Goal: Task Accomplishment & Management: Use online tool/utility

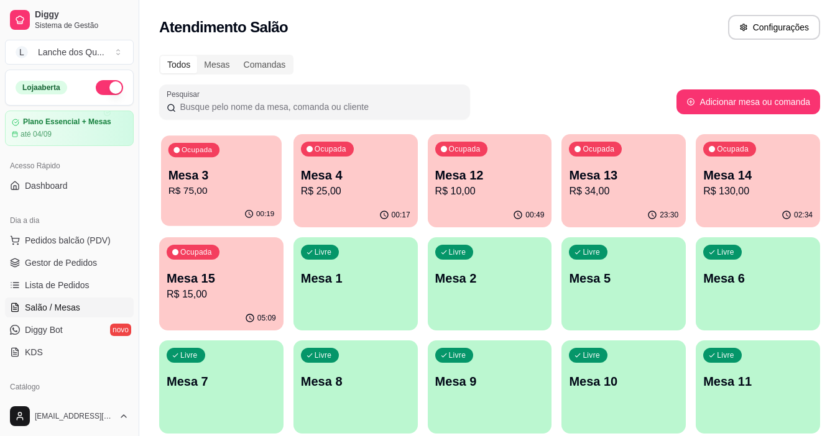
click at [227, 176] on p "Mesa 3" at bounding box center [221, 175] width 106 height 17
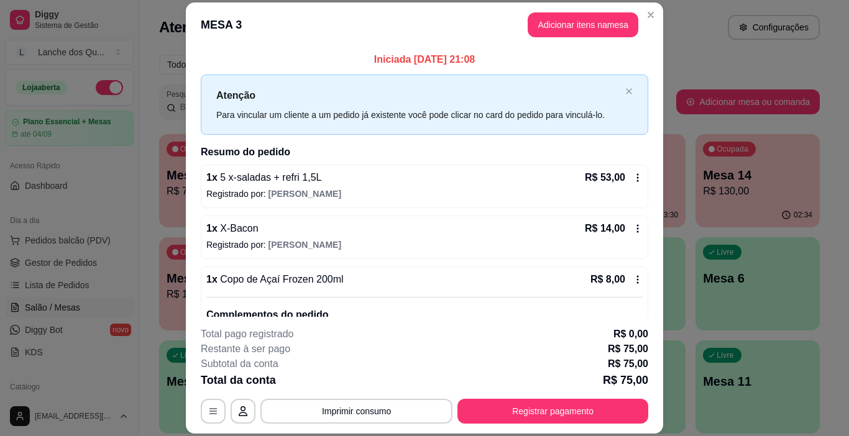
click at [302, 179] on span "5 x-saladas + refri 1,5L" at bounding box center [270, 177] width 104 height 11
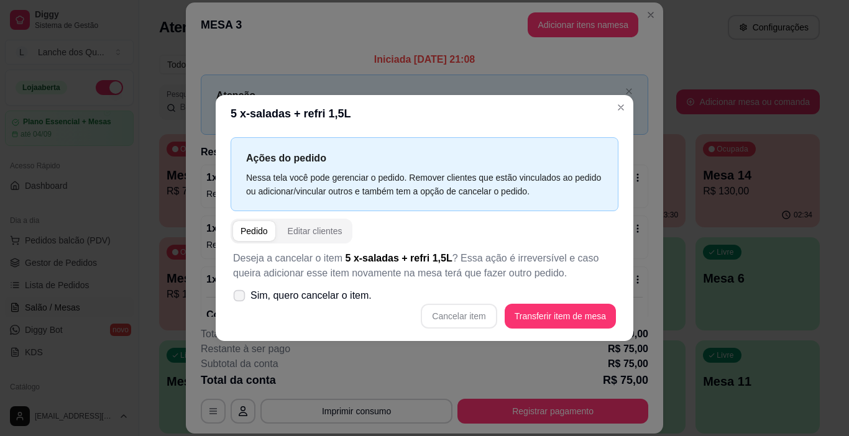
click at [242, 296] on icon at bounding box center [238, 295] width 9 height 7
click at [241, 298] on input "Sim, quero cancelar o item." at bounding box center [236, 302] width 8 height 8
checkbox input "true"
click at [471, 318] on button "Cancelar item" at bounding box center [459, 317] width 74 height 24
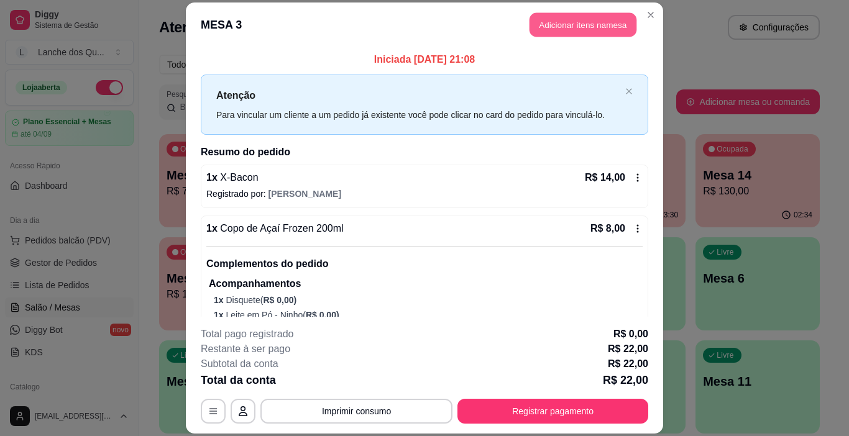
click at [590, 24] on button "Adicionar itens na mesa" at bounding box center [583, 24] width 107 height 24
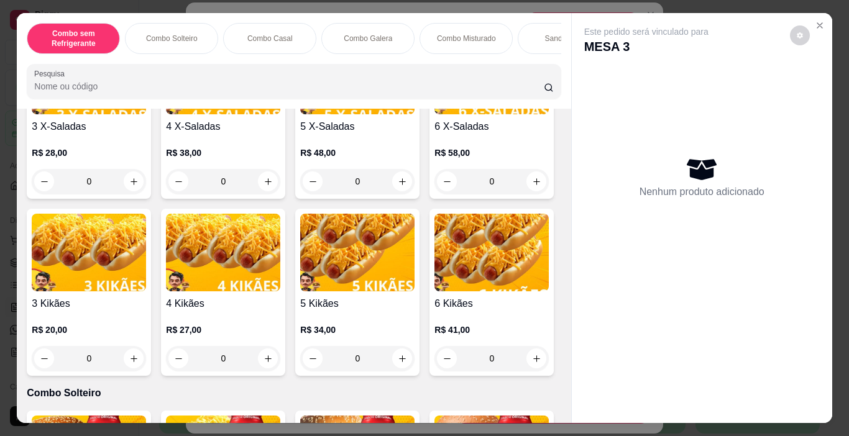
scroll to position [62, 0]
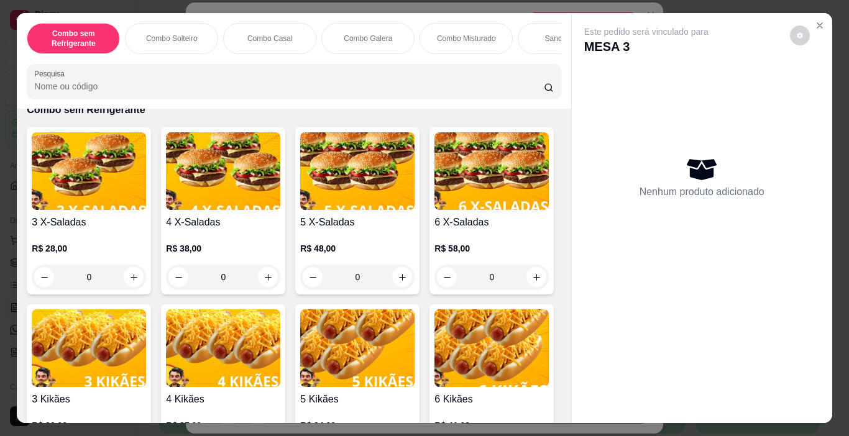
click at [356, 206] on img at bounding box center [357, 171] width 114 height 78
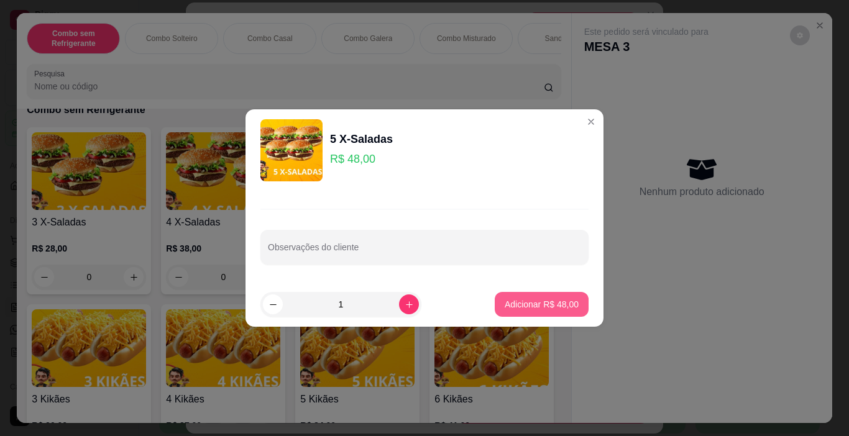
click at [552, 303] on p "Adicionar R$ 48,00" at bounding box center [542, 304] width 74 height 12
type input "1"
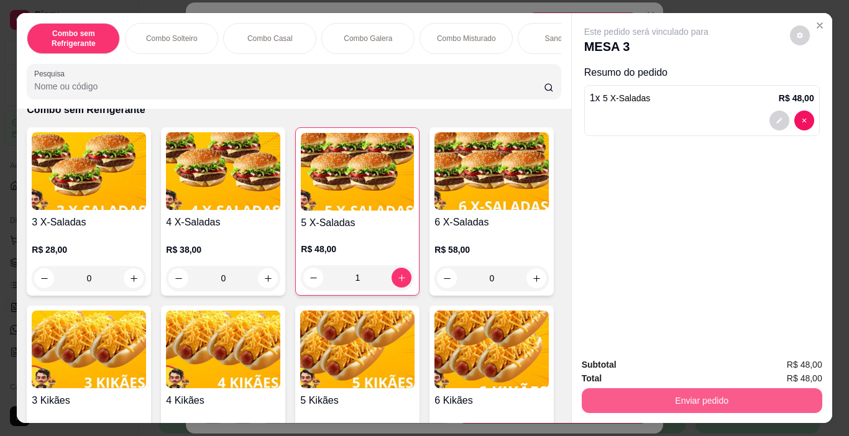
click at [686, 398] on button "Enviar pedido" at bounding box center [702, 400] width 241 height 25
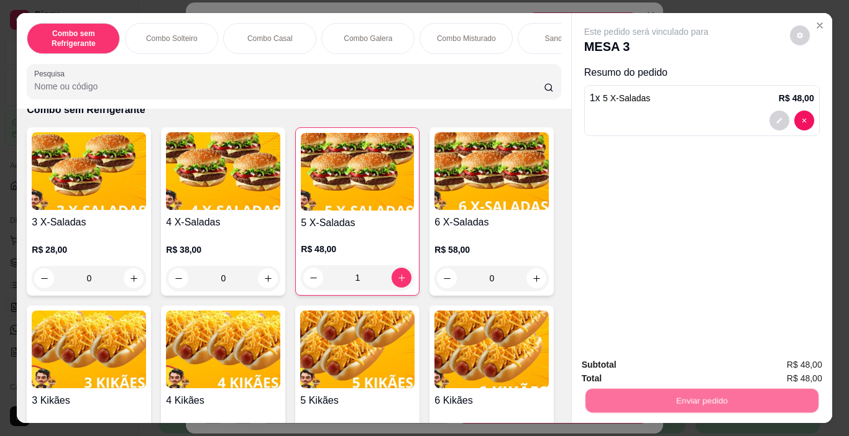
click at [659, 364] on button "Não registrar e enviar pedido" at bounding box center [660, 366] width 129 height 24
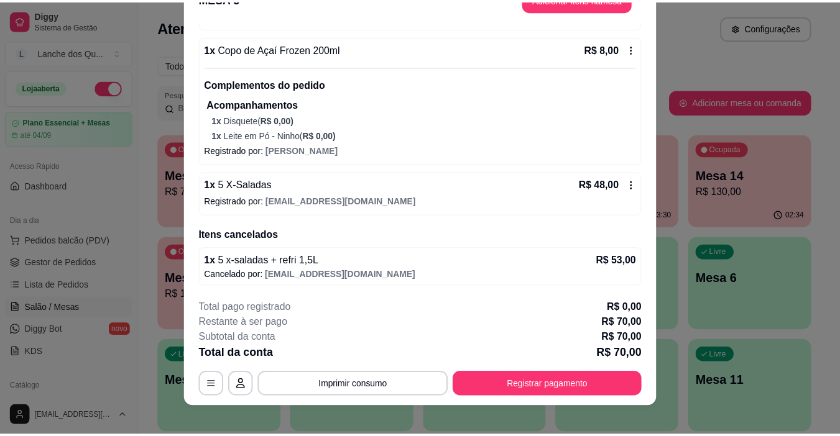
scroll to position [37, 0]
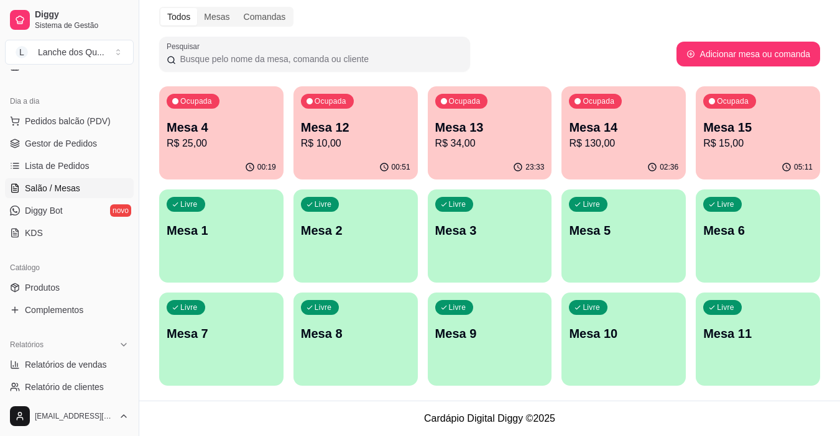
scroll to position [186, 0]
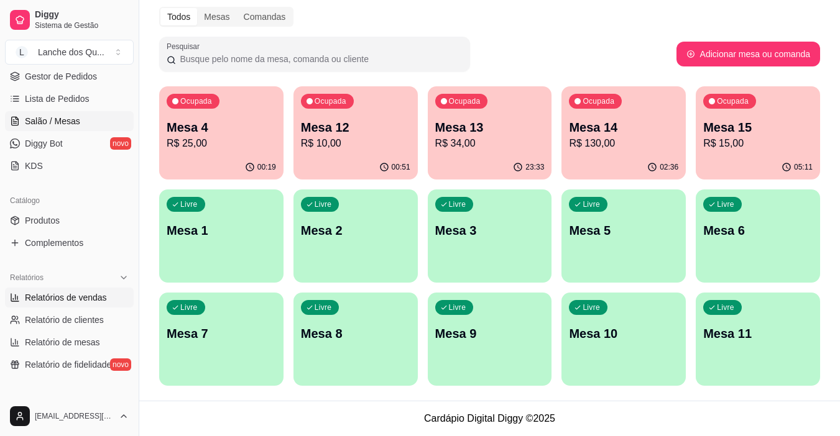
click at [61, 305] on link "Relatórios de vendas" at bounding box center [69, 298] width 129 height 20
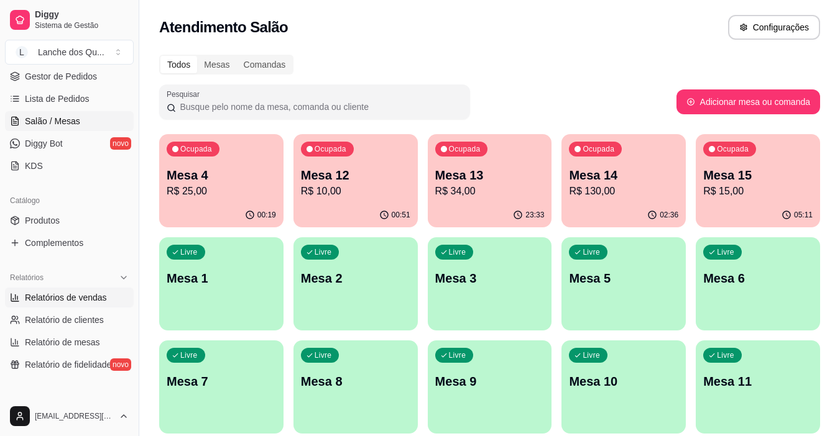
select select "ALL"
select select "0"
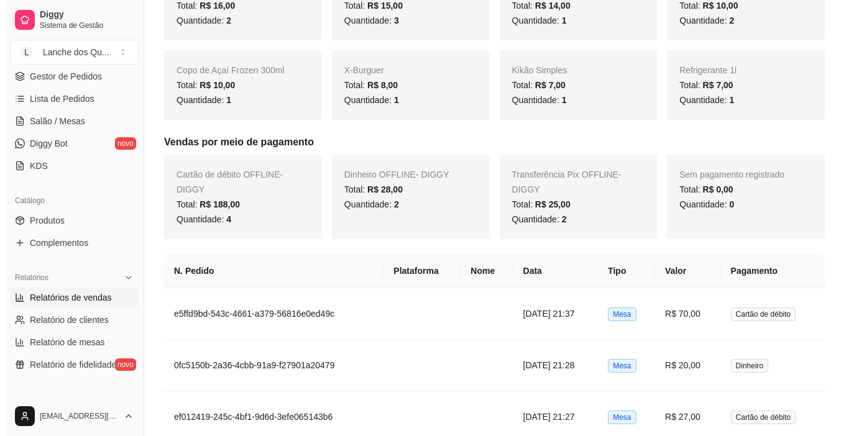
scroll to position [497, 0]
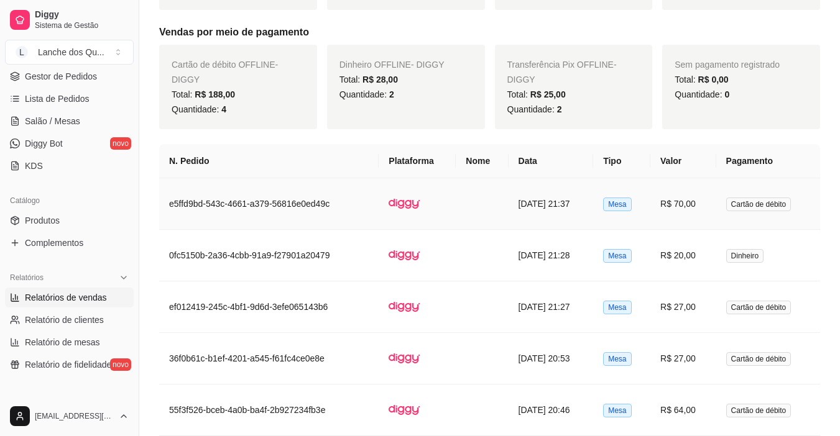
click at [705, 211] on td "R$ 70,00" at bounding box center [683, 204] width 66 height 52
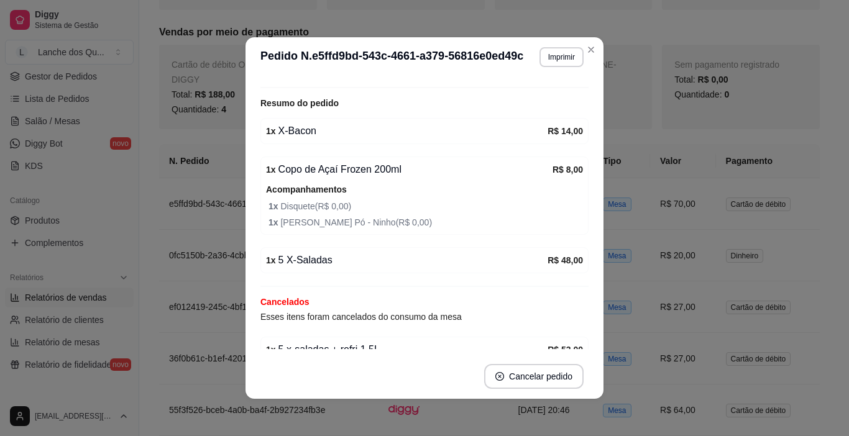
scroll to position [110, 0]
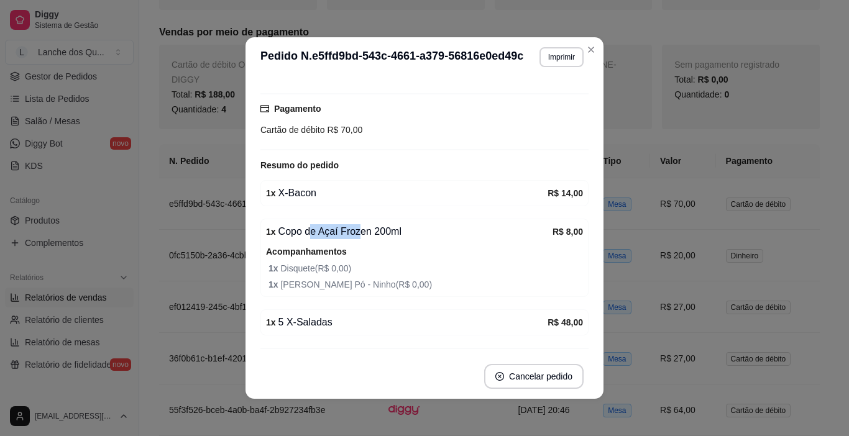
drag, startPoint x: 344, startPoint y: 231, endPoint x: 352, endPoint y: 231, distance: 8.1
click at [352, 231] on div "1 x Copo de Açaí Frozen 200ml" at bounding box center [409, 231] width 287 height 15
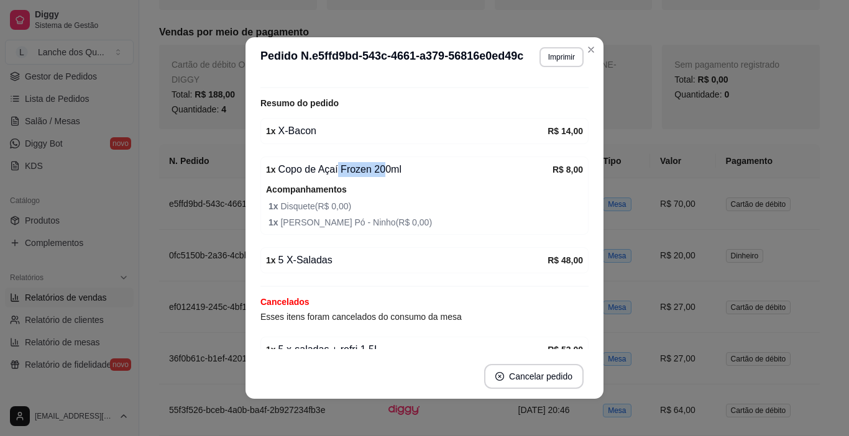
drag, startPoint x: 349, startPoint y: 166, endPoint x: 380, endPoint y: 166, distance: 31.1
click at [380, 166] on div "1 x Copo de Açaí Frozen 200ml" at bounding box center [409, 169] width 287 height 15
click at [381, 166] on div "1 x Copo de Açaí Frozen 200ml" at bounding box center [409, 169] width 287 height 15
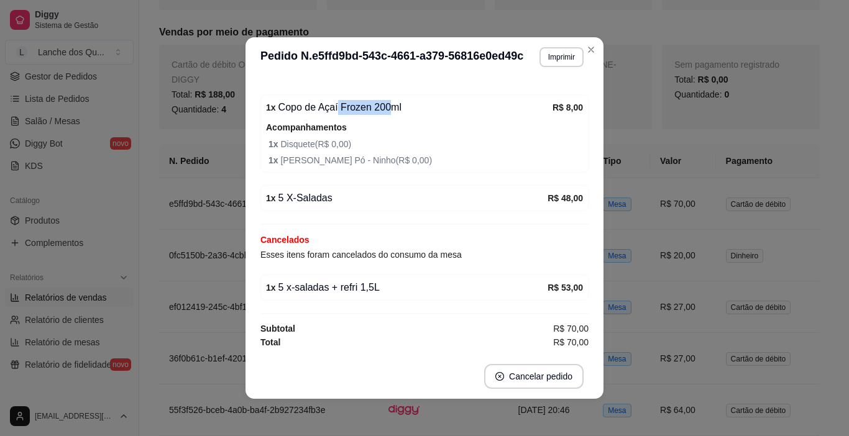
scroll to position [2, 0]
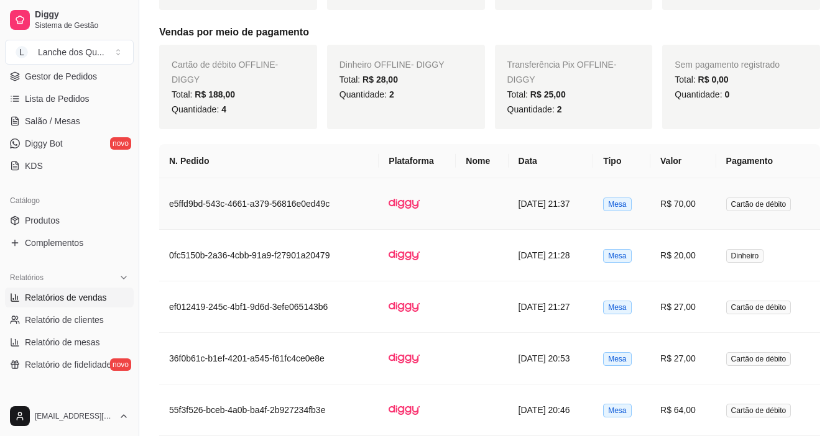
click at [670, 203] on td "R$ 70,00" at bounding box center [683, 204] width 66 height 52
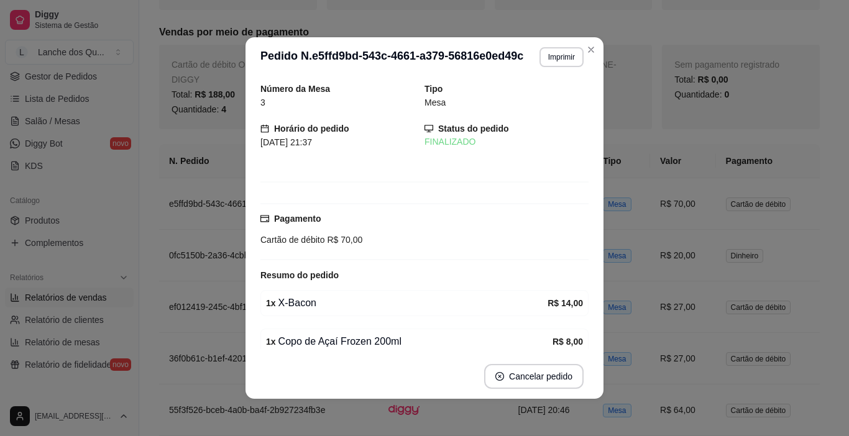
scroll to position [124, 0]
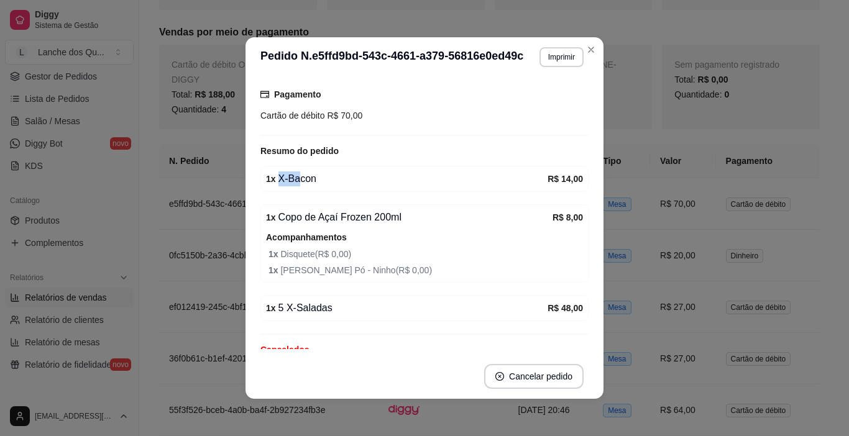
drag, startPoint x: 294, startPoint y: 174, endPoint x: 346, endPoint y: 174, distance: 51.6
click at [346, 174] on div "1 x X-Bacon" at bounding box center [407, 179] width 282 height 15
drag, startPoint x: 337, startPoint y: 213, endPoint x: 389, endPoint y: 213, distance: 52.2
click at [387, 213] on div "1 x Copo de Açaí Frozen 200ml" at bounding box center [409, 217] width 287 height 15
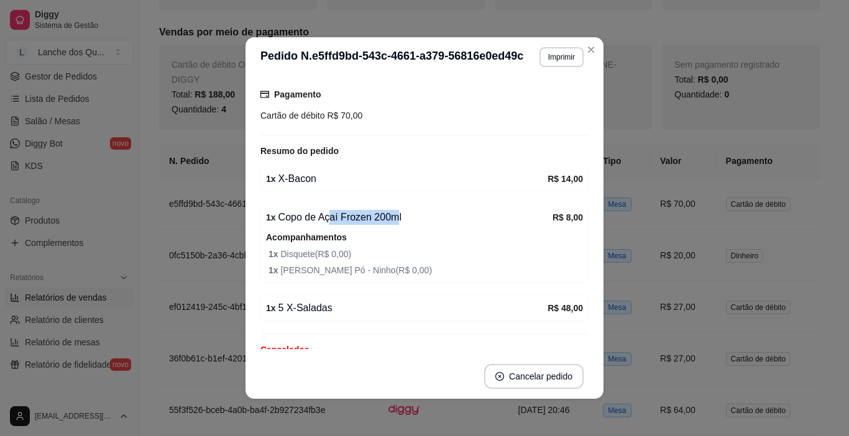
click at [389, 213] on div "1 x Copo de Açaí Frozen 200ml" at bounding box center [409, 217] width 287 height 15
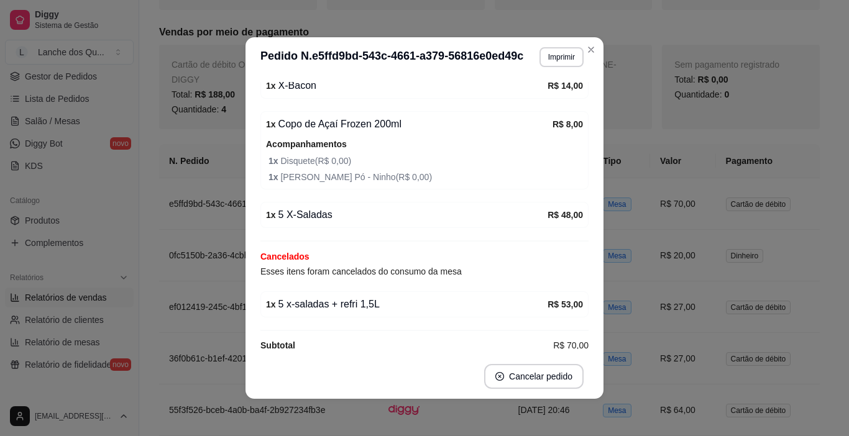
scroll to position [234, 0]
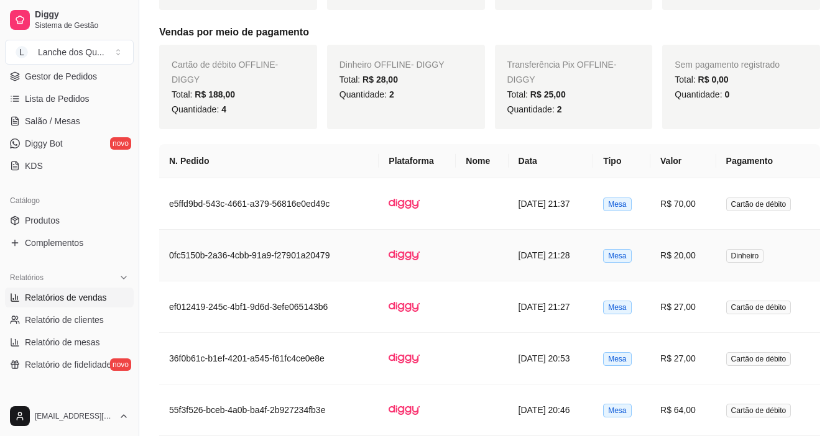
click at [701, 259] on td "R$ 20,00" at bounding box center [683, 256] width 66 height 52
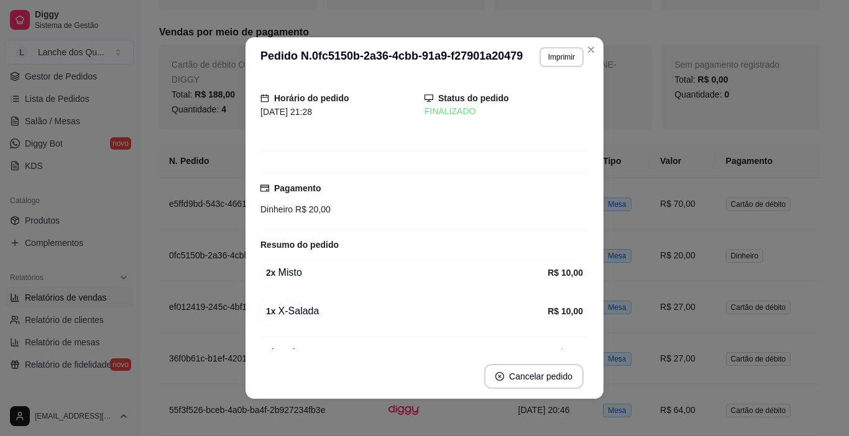
scroll to position [54, 0]
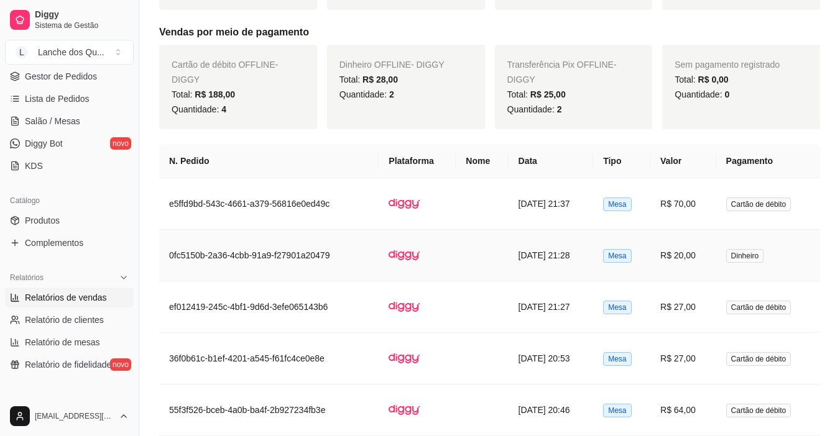
click at [691, 253] on td "R$ 20,00" at bounding box center [683, 256] width 66 height 52
click at [725, 312] on td "Cartão de débito" at bounding box center [768, 308] width 104 height 52
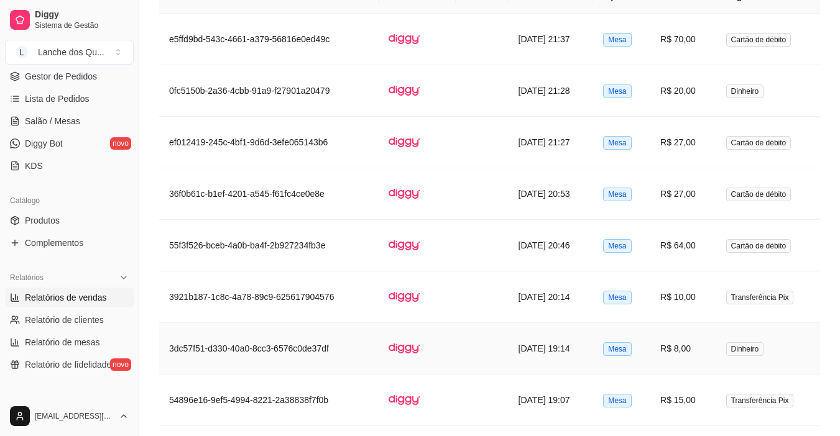
scroll to position [684, 0]
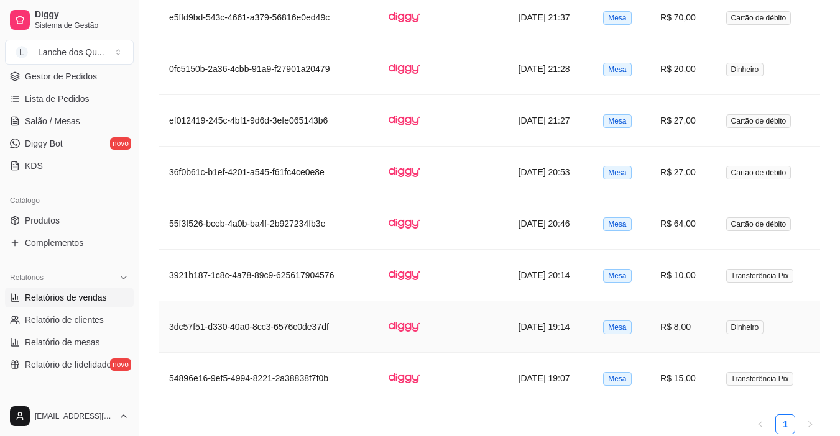
click at [726, 330] on td "Dinheiro" at bounding box center [768, 327] width 104 height 52
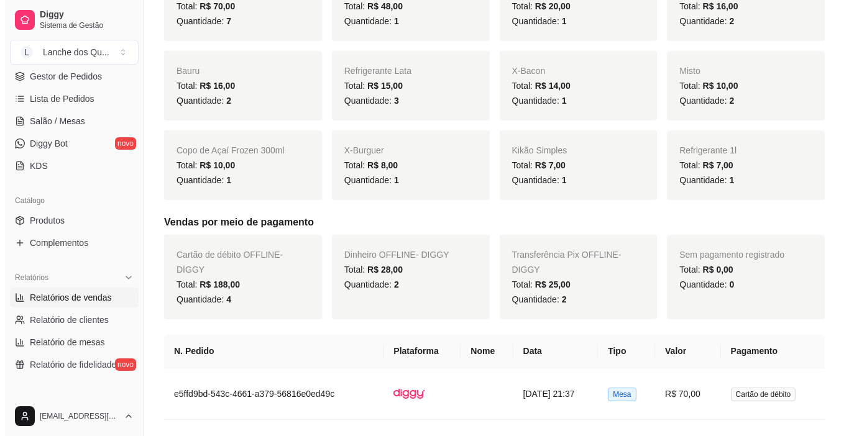
scroll to position [0, 0]
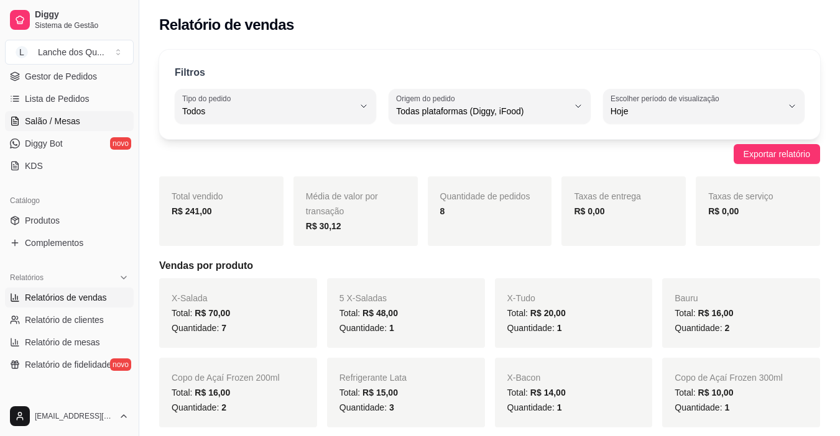
click at [44, 126] on span "Salão / Mesas" at bounding box center [52, 121] width 55 height 12
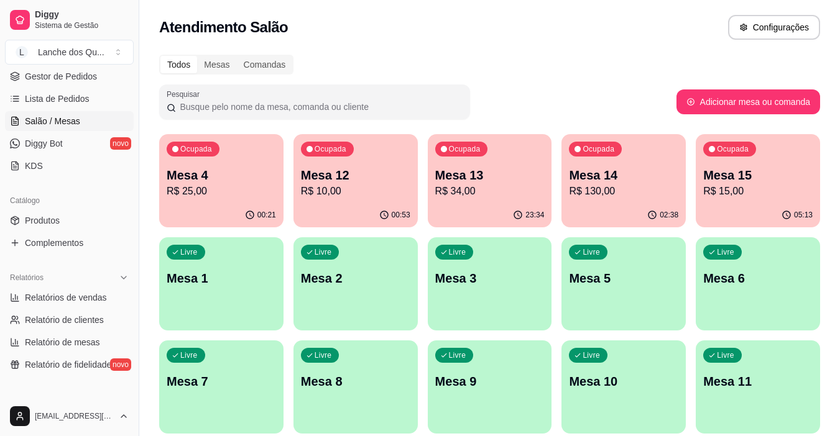
click at [265, 176] on p "Mesa 4" at bounding box center [221, 175] width 109 height 17
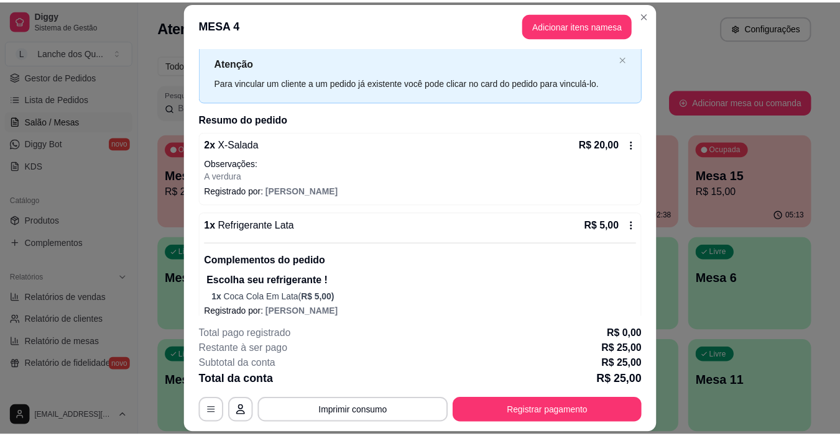
scroll to position [47, 0]
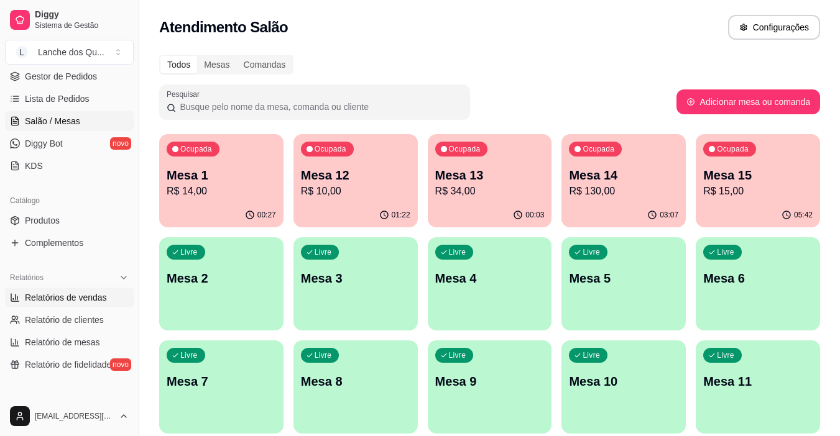
click at [94, 297] on span "Relatórios de vendas" at bounding box center [66, 298] width 82 height 12
select select "ALL"
select select "0"
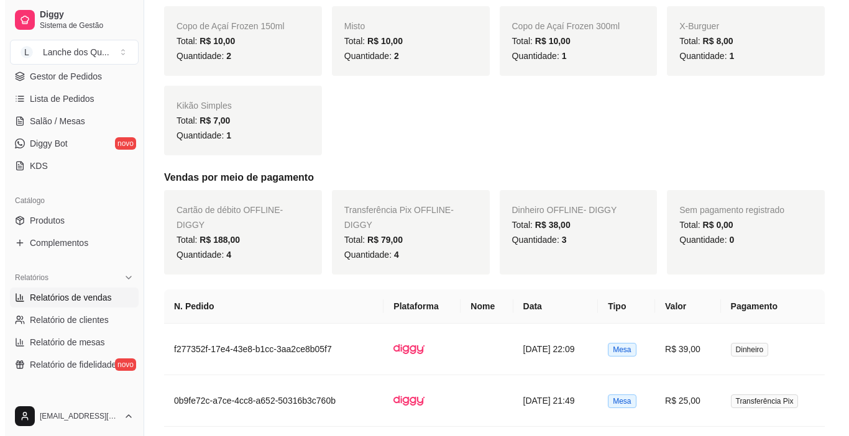
scroll to position [497, 0]
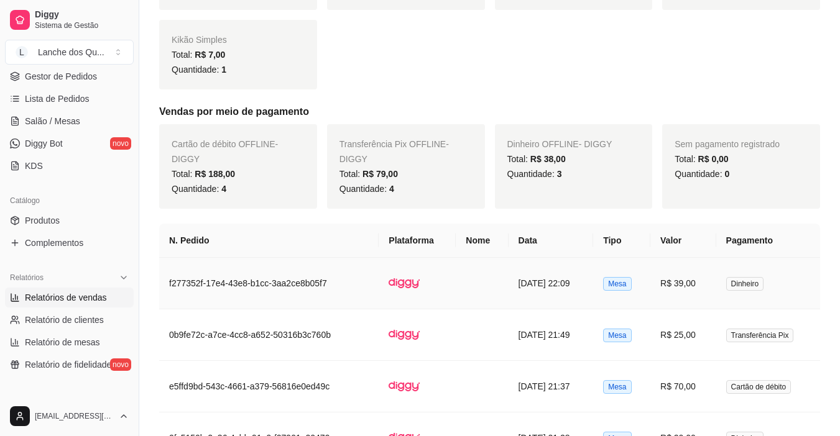
click at [692, 287] on td "R$ 39,00" at bounding box center [683, 284] width 66 height 52
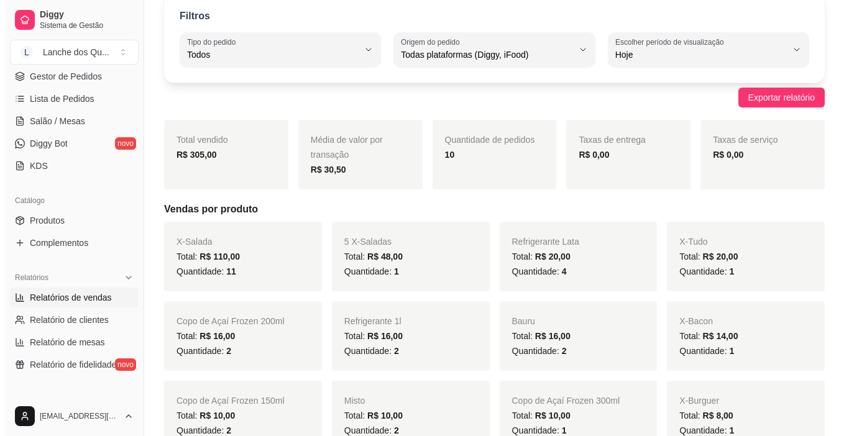
scroll to position [0, 0]
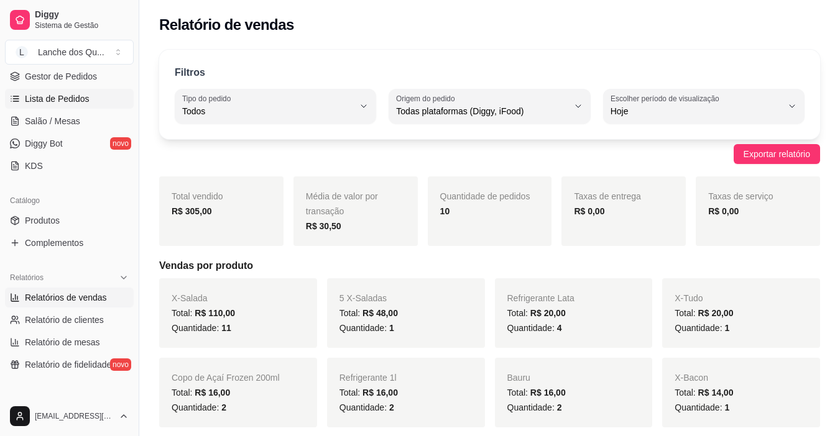
click at [43, 101] on span "Lista de Pedidos" at bounding box center [57, 99] width 65 height 12
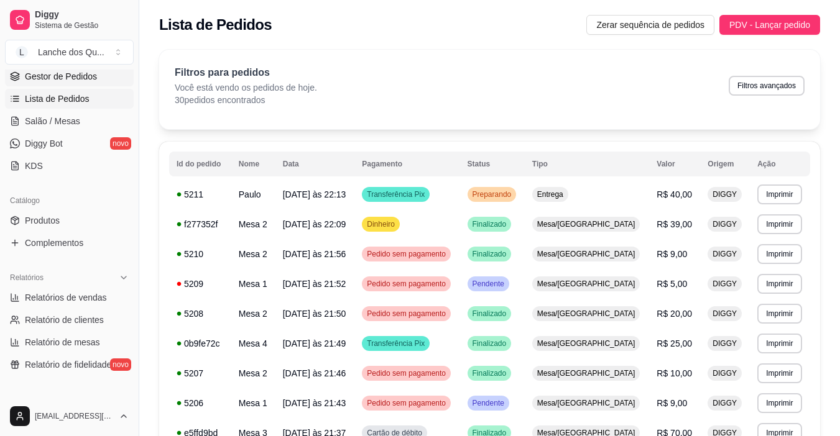
click at [61, 76] on span "Gestor de Pedidos" at bounding box center [61, 76] width 72 height 12
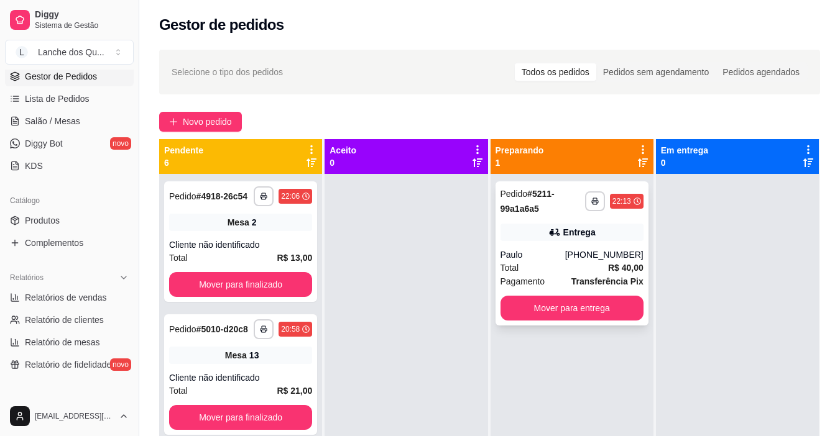
click at [571, 240] on div "Entrega" at bounding box center [571, 232] width 143 height 17
click at [613, 305] on button "Mover para entrega" at bounding box center [571, 308] width 143 height 25
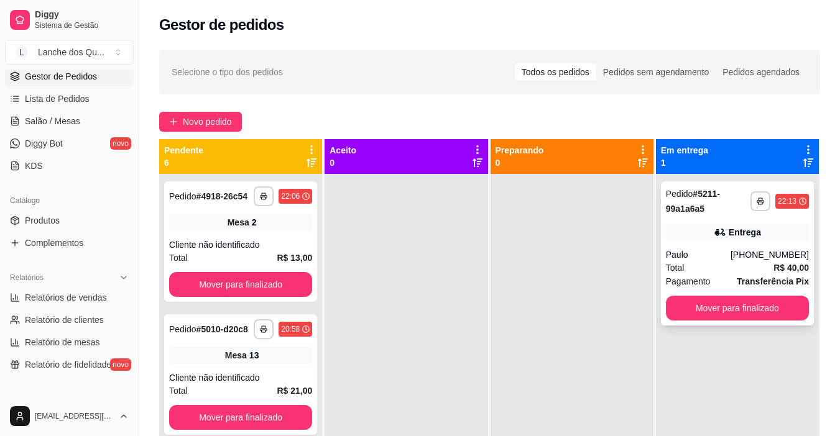
click at [789, 226] on div "Entrega" at bounding box center [737, 232] width 143 height 17
